Goal: Download file/media

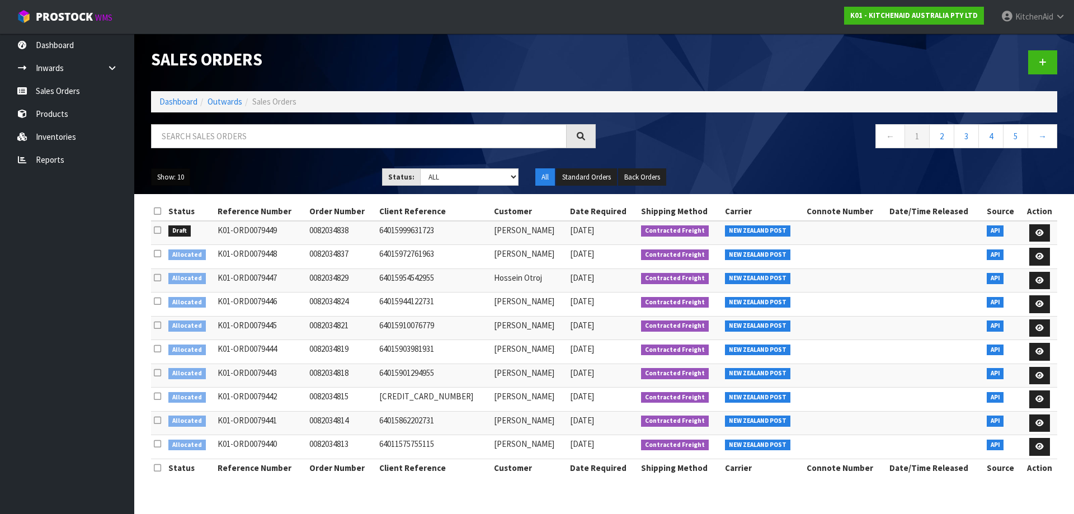
click at [171, 182] on button "Show: 10" at bounding box center [170, 177] width 39 height 18
click at [173, 229] on link "25" at bounding box center [196, 228] width 88 height 15
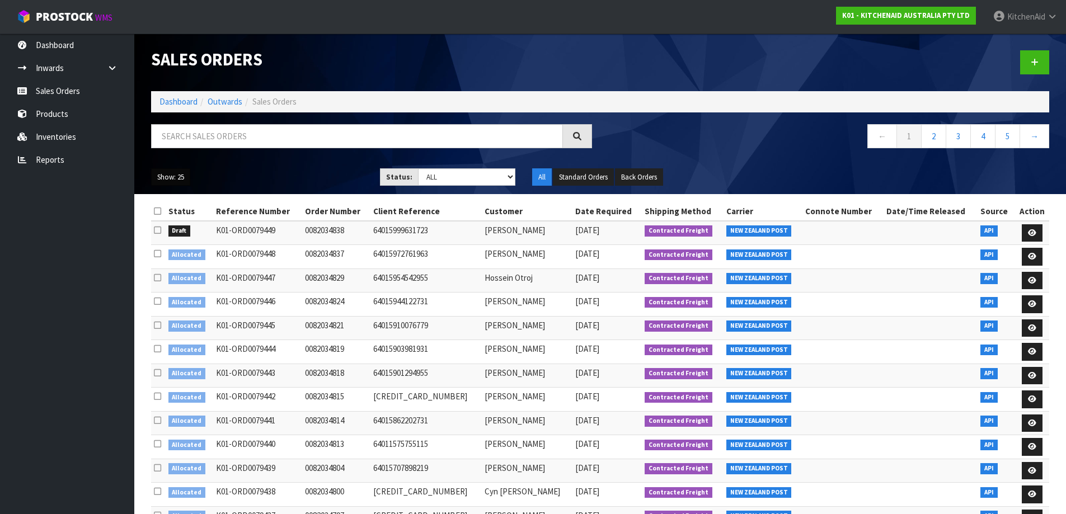
click at [180, 172] on button "Show: 25" at bounding box center [170, 177] width 39 height 18
click at [165, 248] on link "50" at bounding box center [196, 243] width 88 height 15
click at [938, 137] on link "2" at bounding box center [933, 136] width 25 height 24
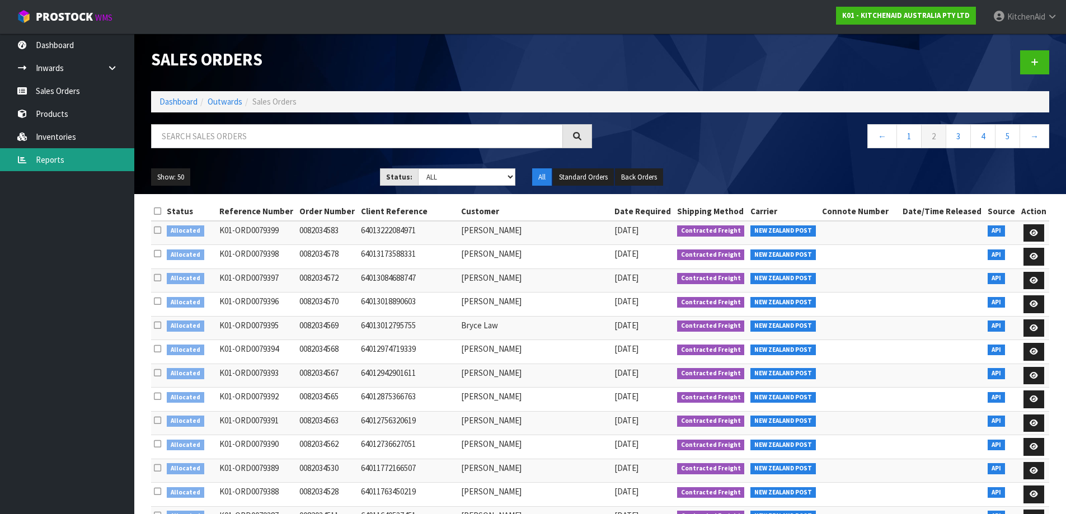
click at [62, 165] on link "Reports" at bounding box center [67, 159] width 134 height 23
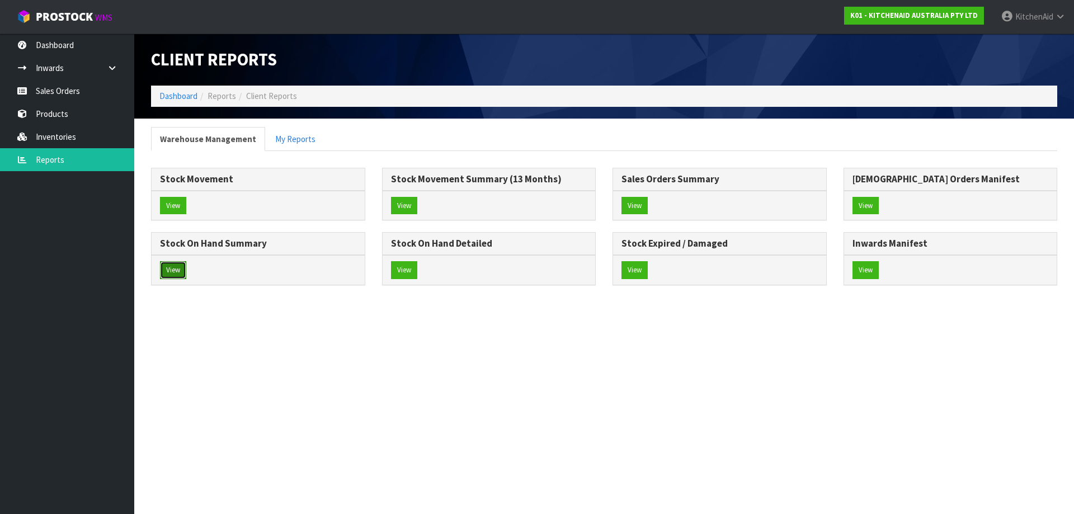
click at [175, 270] on button "View" at bounding box center [173, 270] width 26 height 18
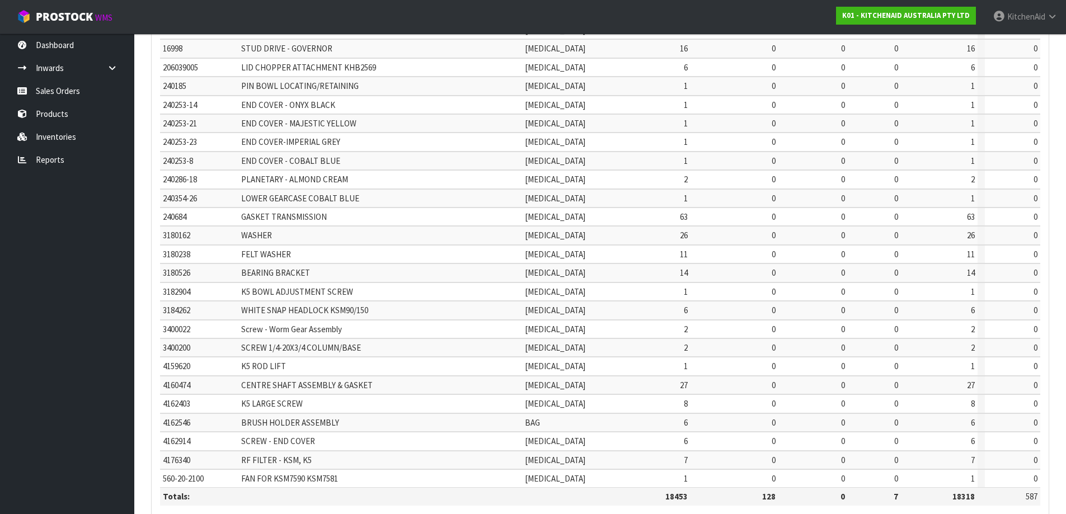
scroll to position [262, 0]
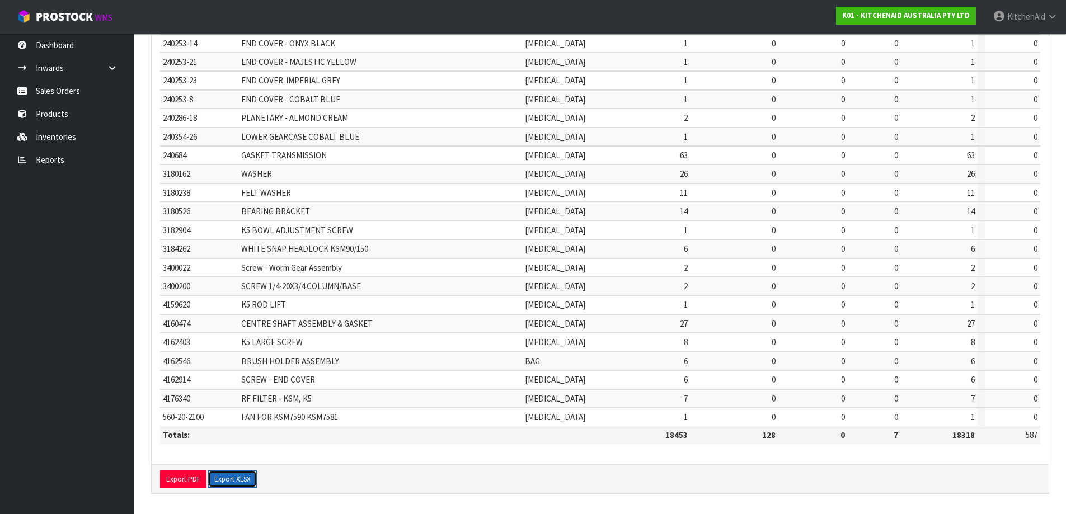
click at [238, 484] on button "Export XLSX" at bounding box center [232, 480] width 49 height 18
